Goal: Task Accomplishment & Management: Manage account settings

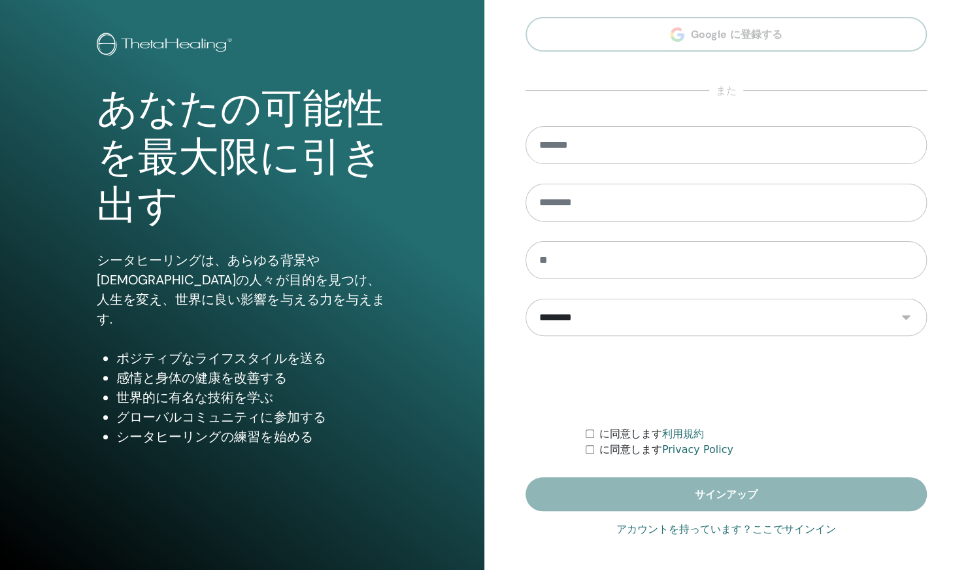
type input "**********"
click at [792, 530] on link "アカウントを持っています？ここでサインイン" at bounding box center [726, 529] width 220 height 16
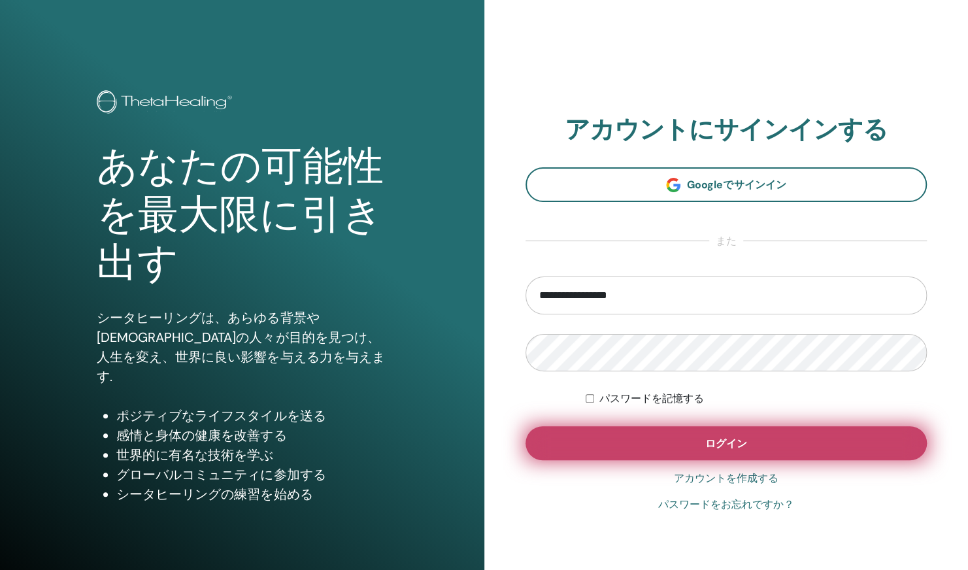
click at [789, 451] on button "ログイン" at bounding box center [726, 443] width 402 height 34
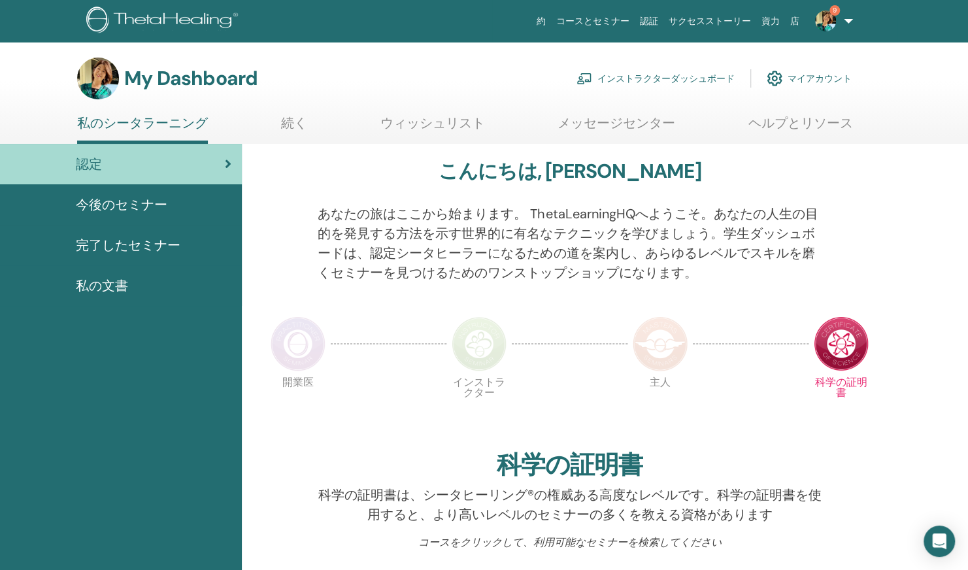
click at [650, 73] on link "インストラクターダッシュボード" at bounding box center [655, 78] width 158 height 29
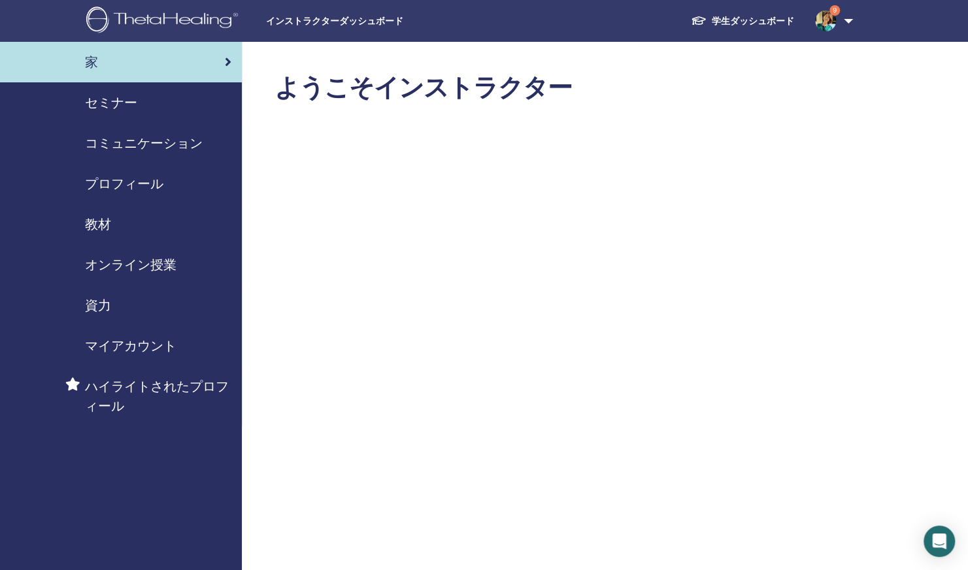
click at [127, 103] on span "セミナー" at bounding box center [111, 103] width 52 height 20
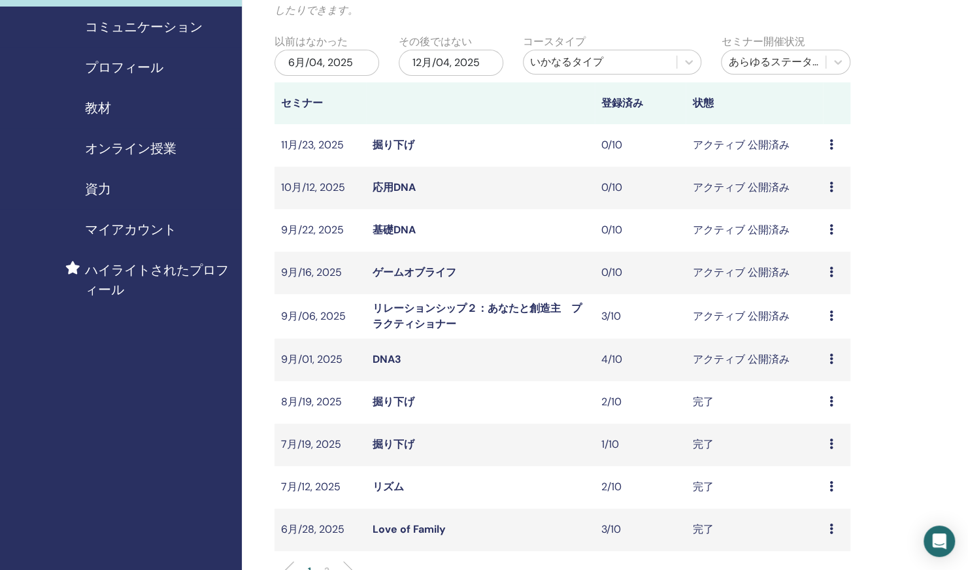
scroll to position [117, 0]
click at [406, 323] on link "リレーションシップ２：あなたと創造主　プラクティショナー" at bounding box center [476, 315] width 209 height 29
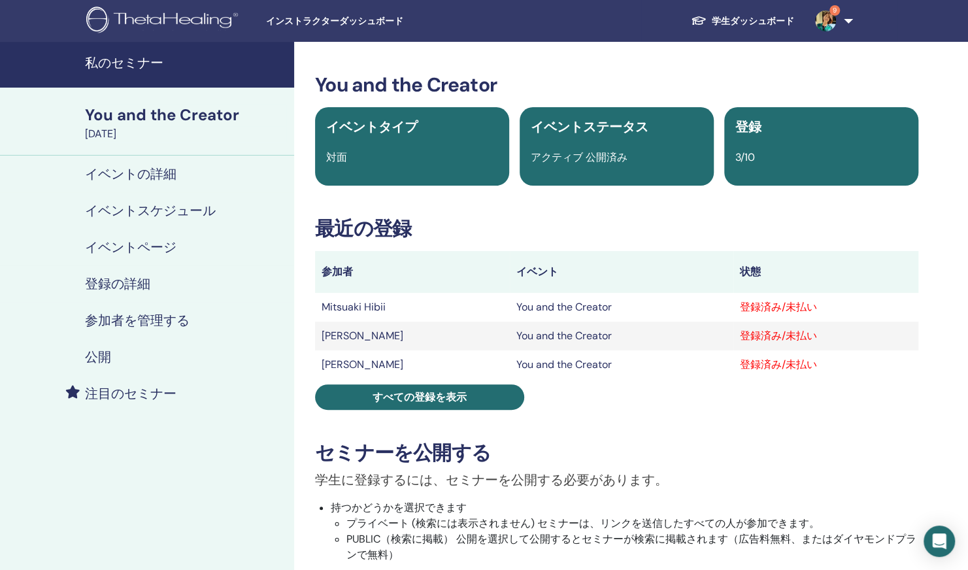
click at [173, 322] on h4 "参加者を管理する" at bounding box center [137, 320] width 105 height 16
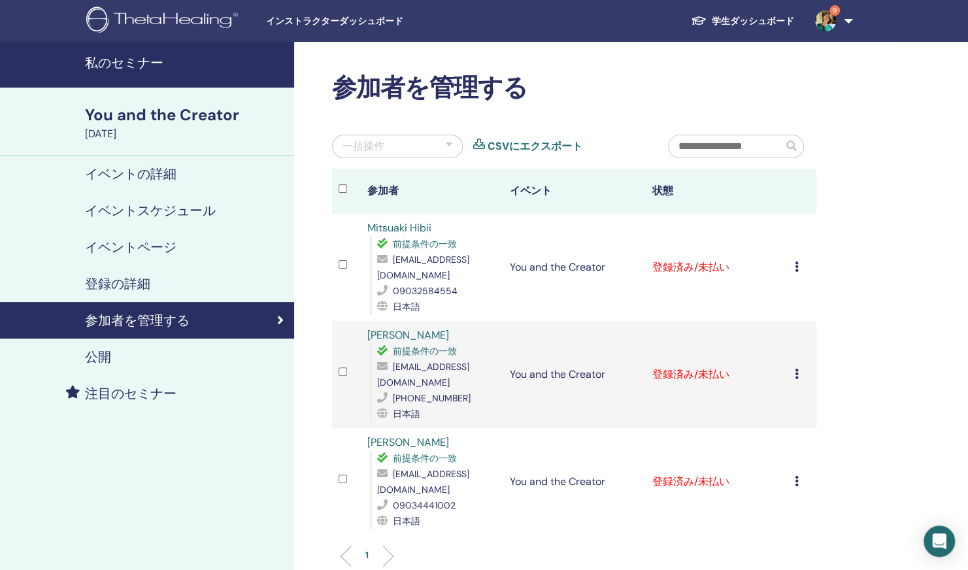
click at [798, 262] on icon at bounding box center [797, 266] width 4 height 10
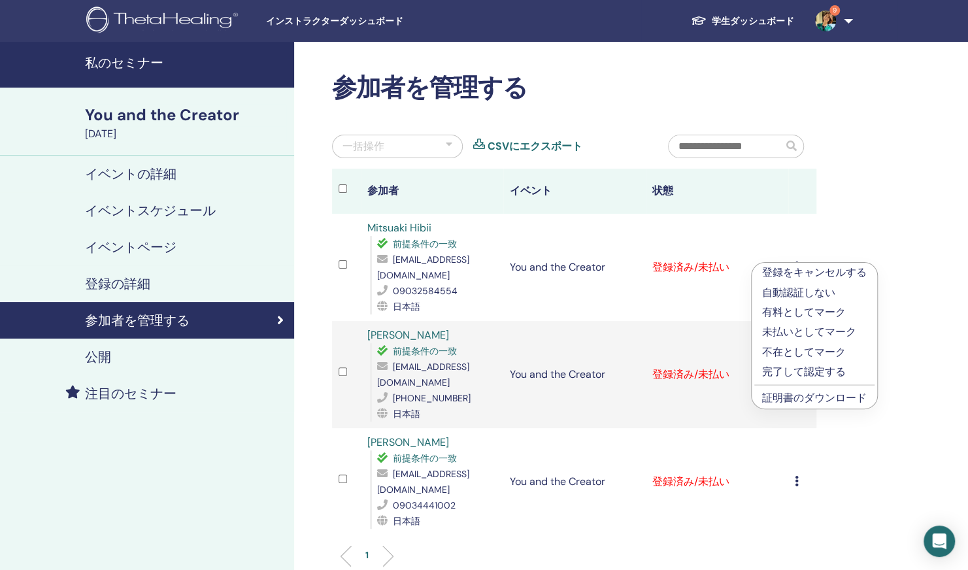
click at [821, 312] on p "有料としてマーク" at bounding box center [814, 313] width 105 height 16
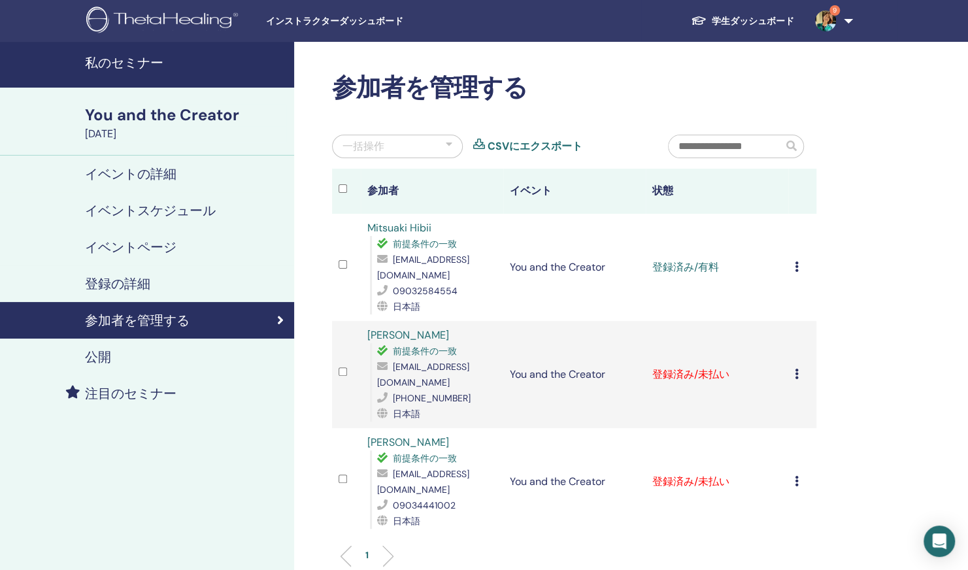
click at [797, 369] on icon at bounding box center [797, 374] width 4 height 10
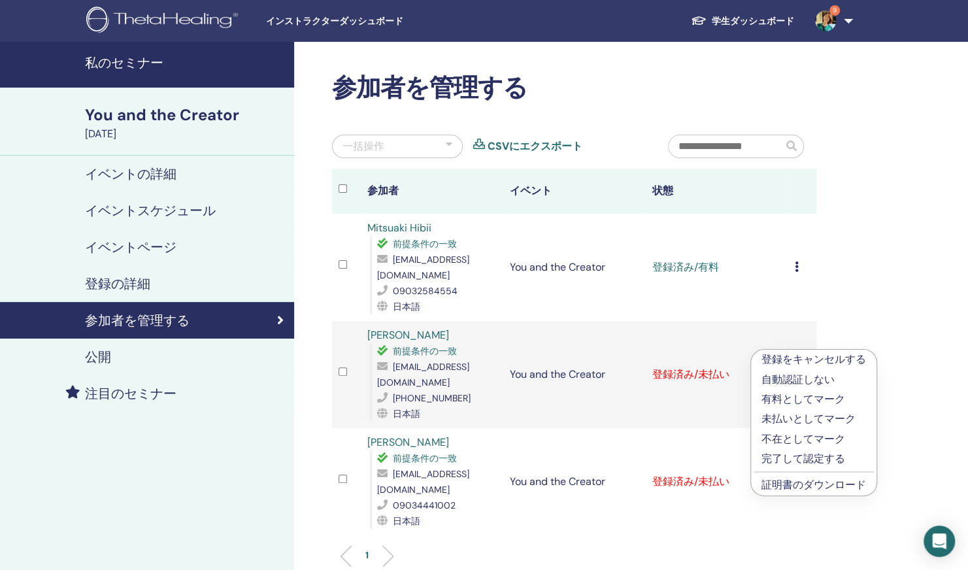
click at [787, 401] on p "有料としてマーク" at bounding box center [813, 399] width 105 height 16
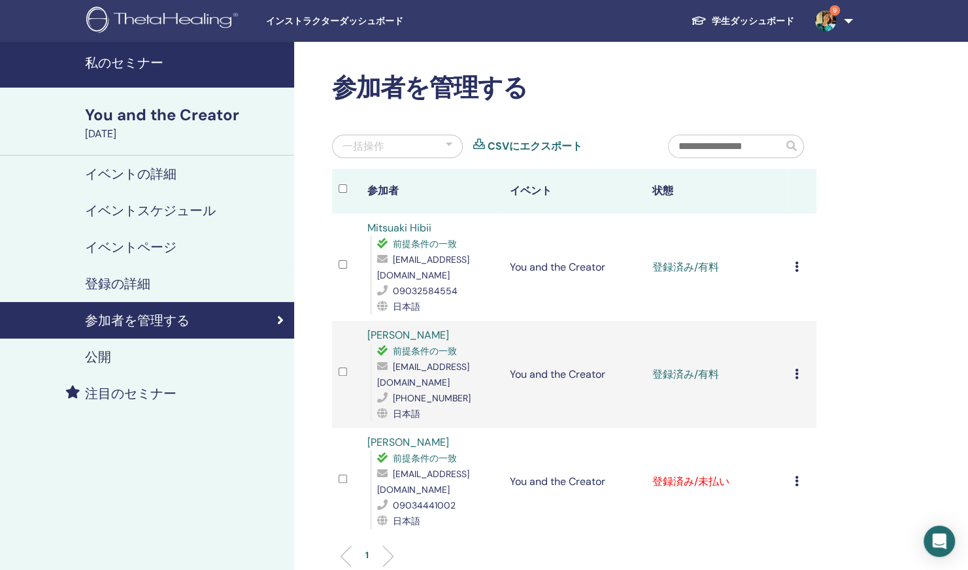
click at [793, 452] on td "登録をキャンセルする 自動認証しない 有料としてマーク 未払いとしてマーク 不在としてマーク 完了して認定する 証明書のダウンロード" at bounding box center [802, 481] width 29 height 107
click at [795, 476] on icon at bounding box center [797, 481] width 4 height 10
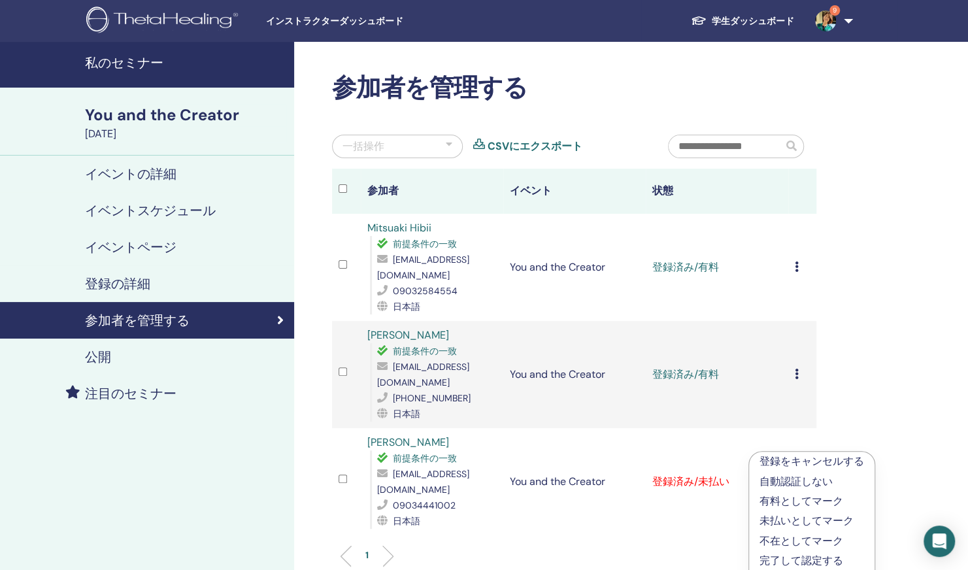
click at [778, 499] on p "有料としてマーク" at bounding box center [811, 501] width 105 height 16
